Goal: Transaction & Acquisition: Purchase product/service

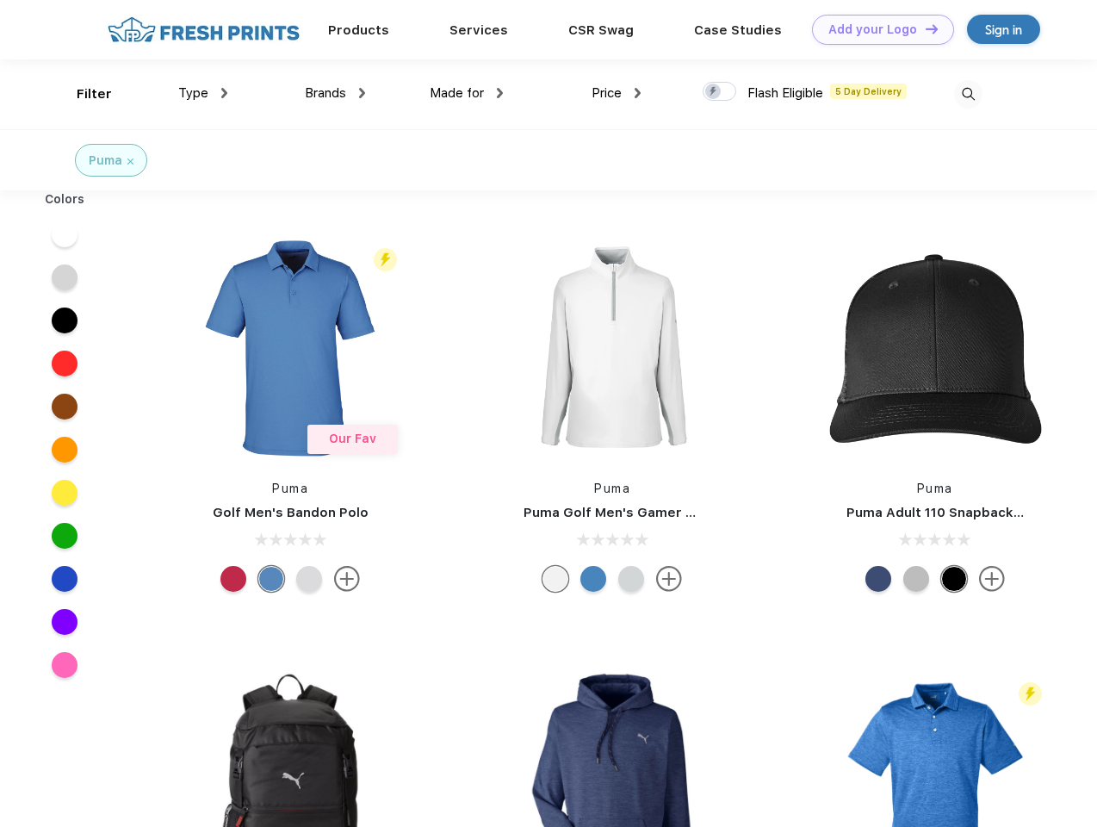
click at [877, 29] on link "Add your Logo Design Tool" at bounding box center [883, 30] width 142 height 30
click at [0, 0] on div "Design Tool" at bounding box center [0, 0] width 0 height 0
click at [924, 28] on link "Add your Logo Design Tool" at bounding box center [883, 30] width 142 height 30
click at [83, 94] on div "Filter" at bounding box center [94, 94] width 35 height 20
click at [203, 93] on span "Type" at bounding box center [193, 93] width 30 height 16
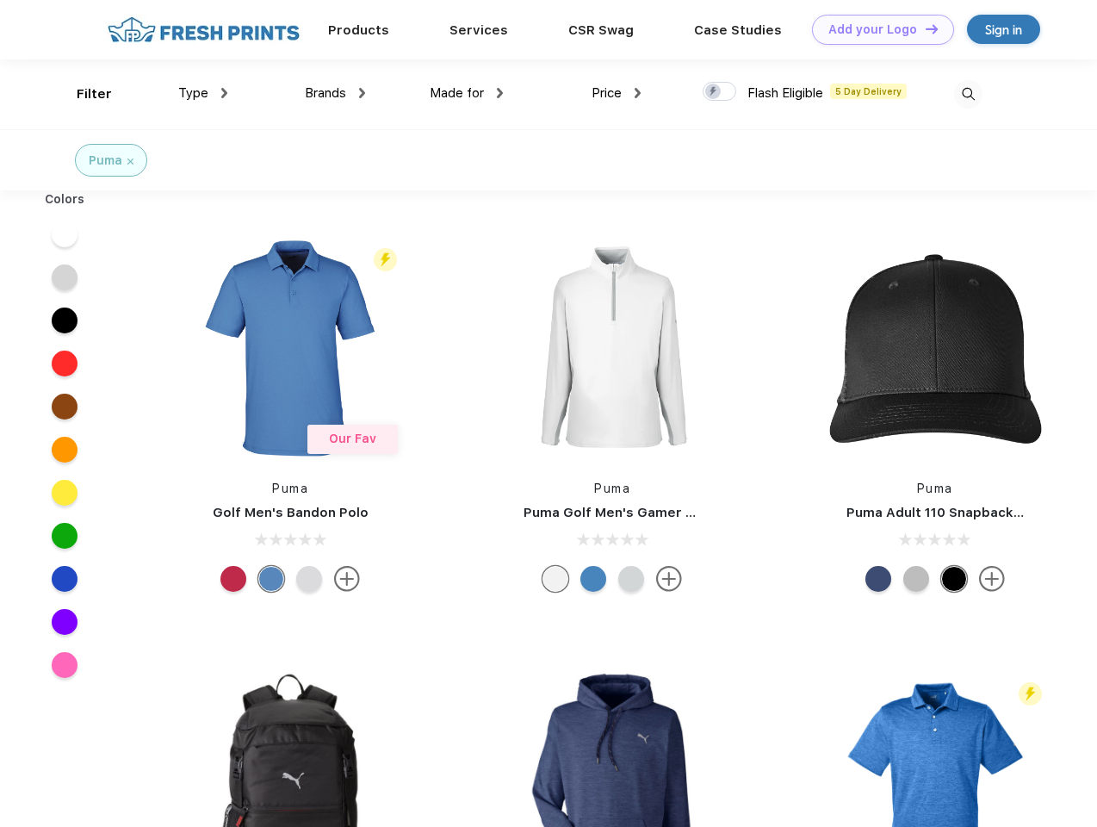
click at [335, 93] on span "Brands" at bounding box center [325, 93] width 41 height 16
click at [467, 93] on span "Made for" at bounding box center [457, 93] width 54 height 16
click at [617, 93] on span "Price" at bounding box center [607, 93] width 30 height 16
click at [720, 92] on div at bounding box center [720, 91] width 34 height 19
click at [714, 92] on input "checkbox" at bounding box center [708, 86] width 11 height 11
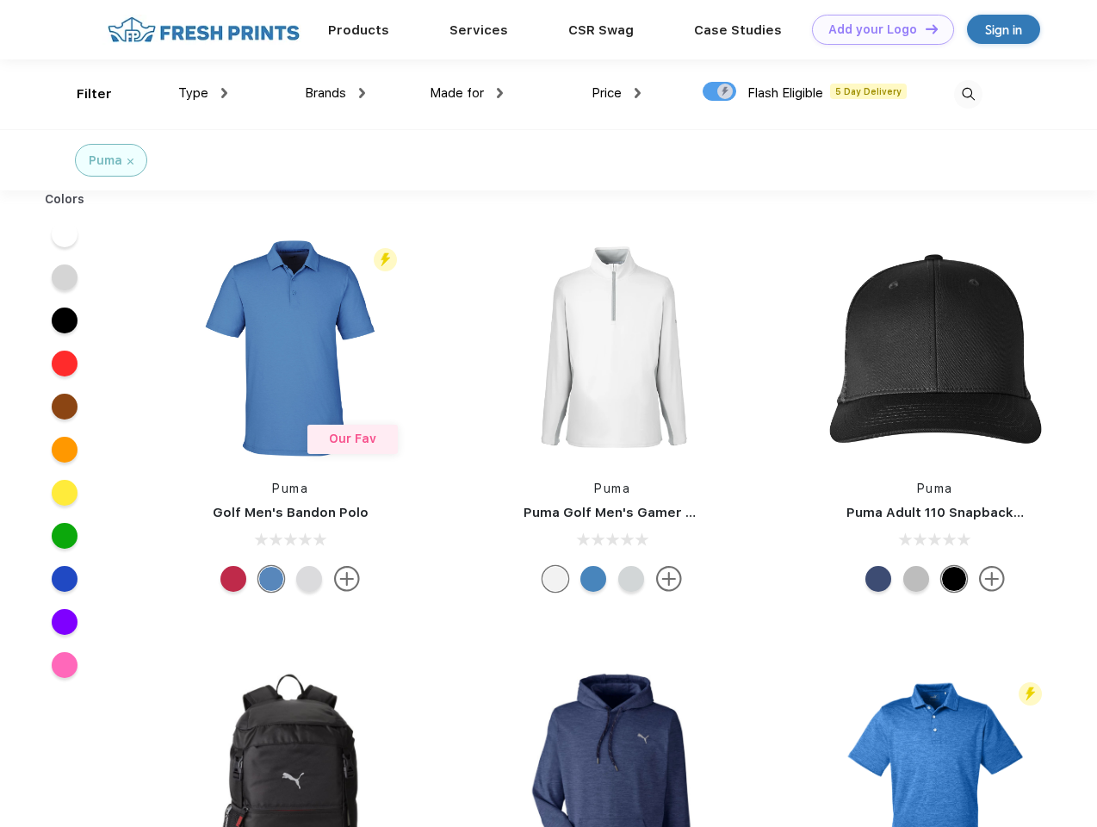
click at [968, 94] on img at bounding box center [968, 94] width 28 height 28
